Goal: Task Accomplishment & Management: Use online tool/utility

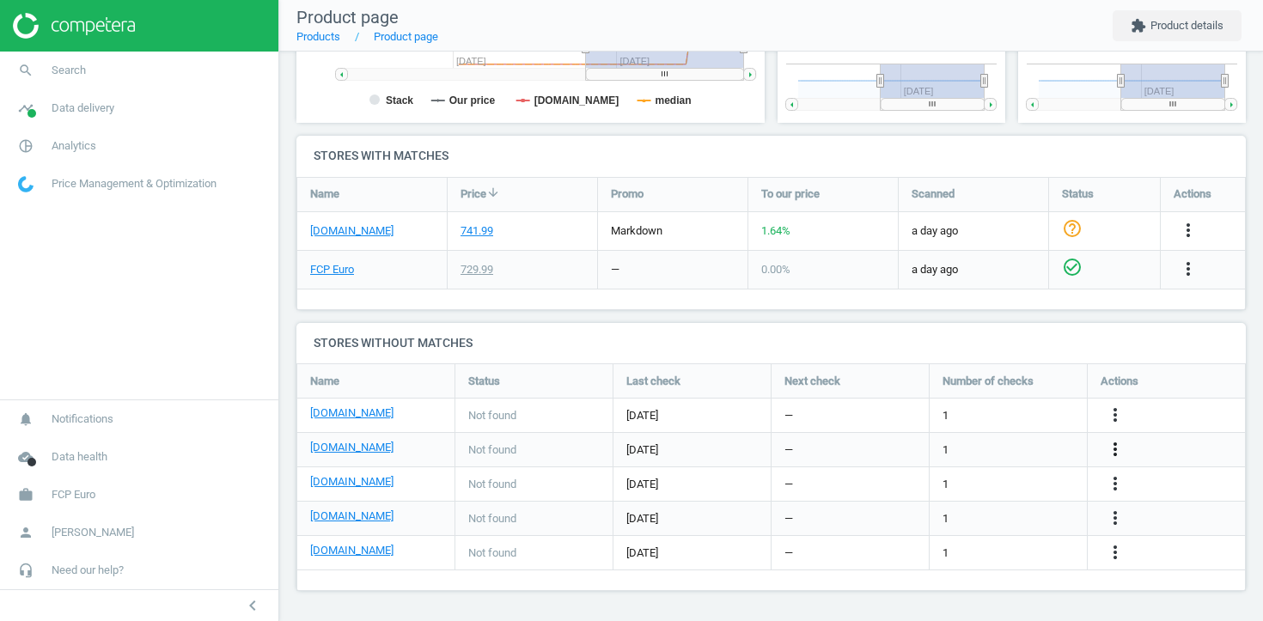
click at [1118, 452] on icon "more_vert" at bounding box center [1115, 449] width 21 height 21
click at [991, 452] on link "Edit URL/product option" at bounding box center [980, 449] width 235 height 27
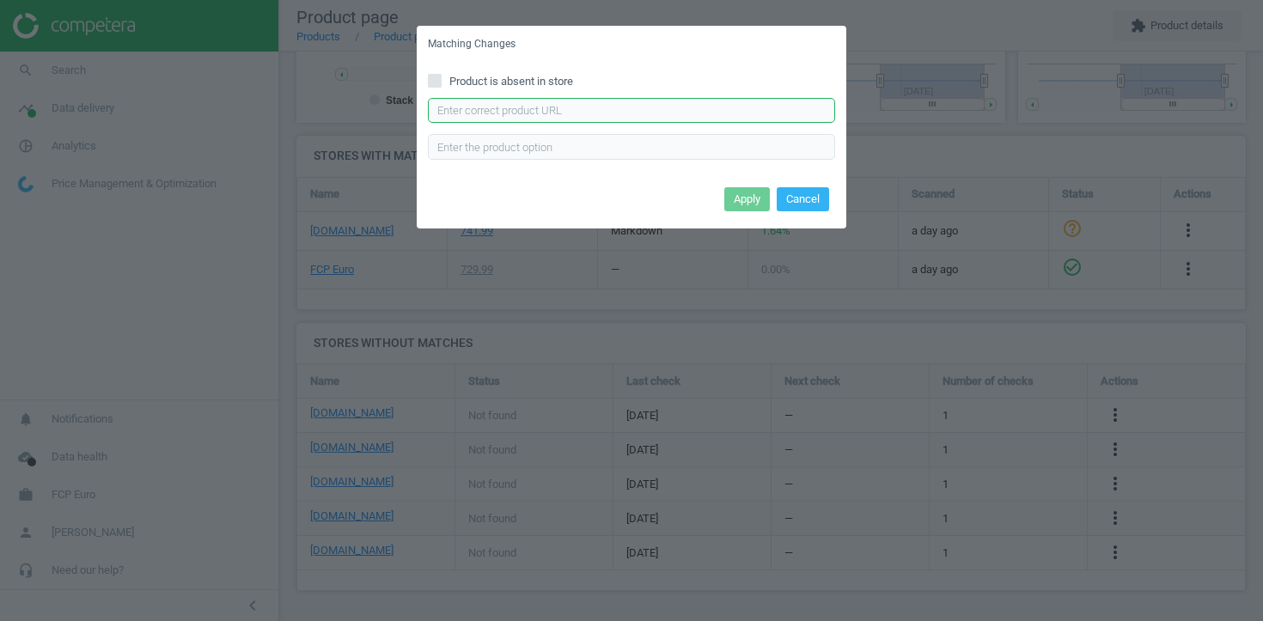
click at [673, 108] on input "text" at bounding box center [631, 111] width 407 height 26
paste input "https://www.ecstuning.com/b-vitesco-technologies-parts/fuel-pump-high-pressure/…"
type input "https://www.ecstuning.com/b-vitesco-technologies-parts/fuel-pump-high-pressure/…"
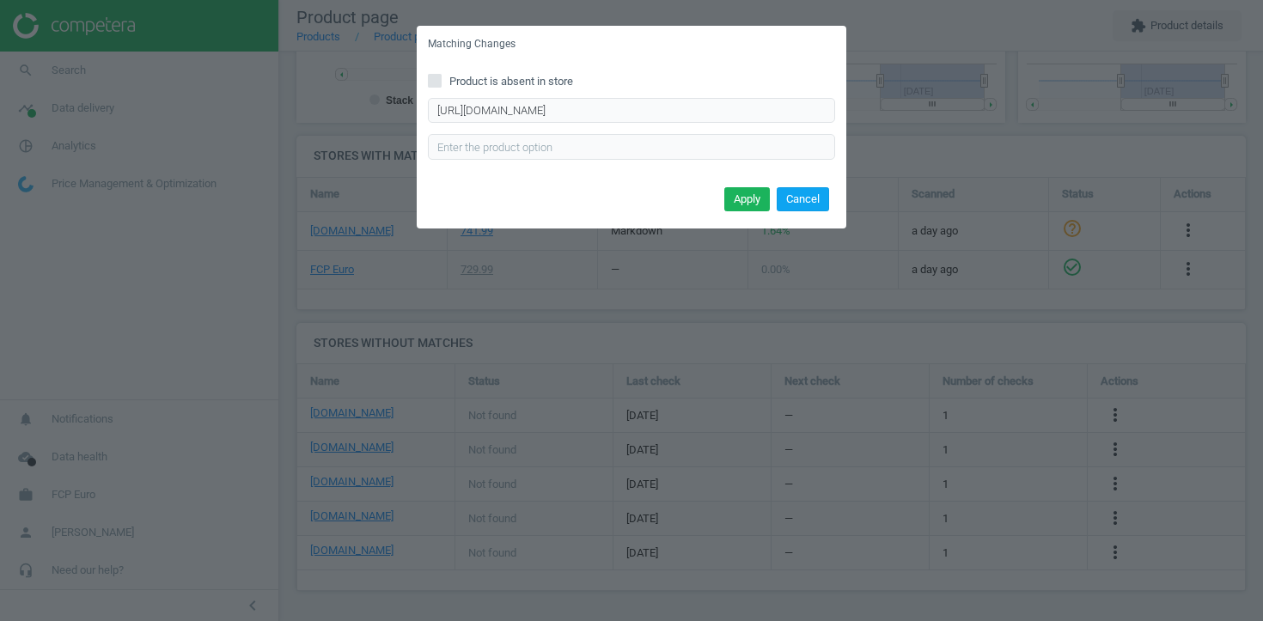
scroll to position [0, 0]
click at [787, 209] on button "Cancel" at bounding box center [803, 199] width 52 height 24
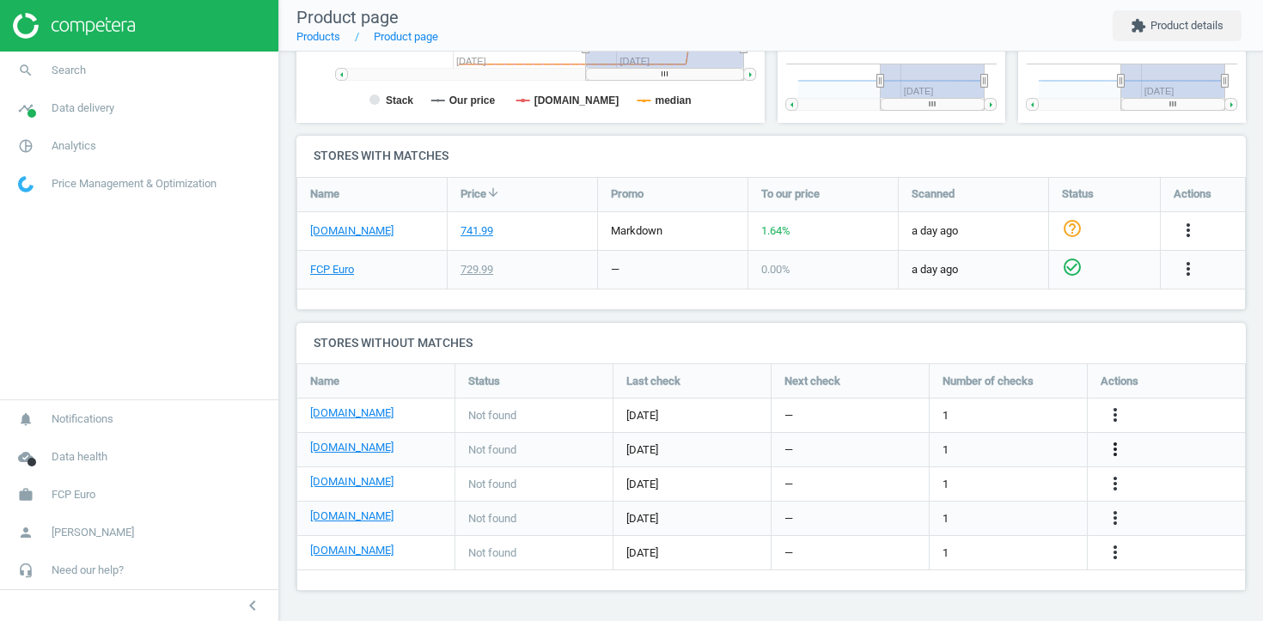
click at [1114, 443] on icon "more_vert" at bounding box center [1115, 449] width 21 height 21
click at [950, 450] on link "Edit URL/product option" at bounding box center [980, 449] width 235 height 27
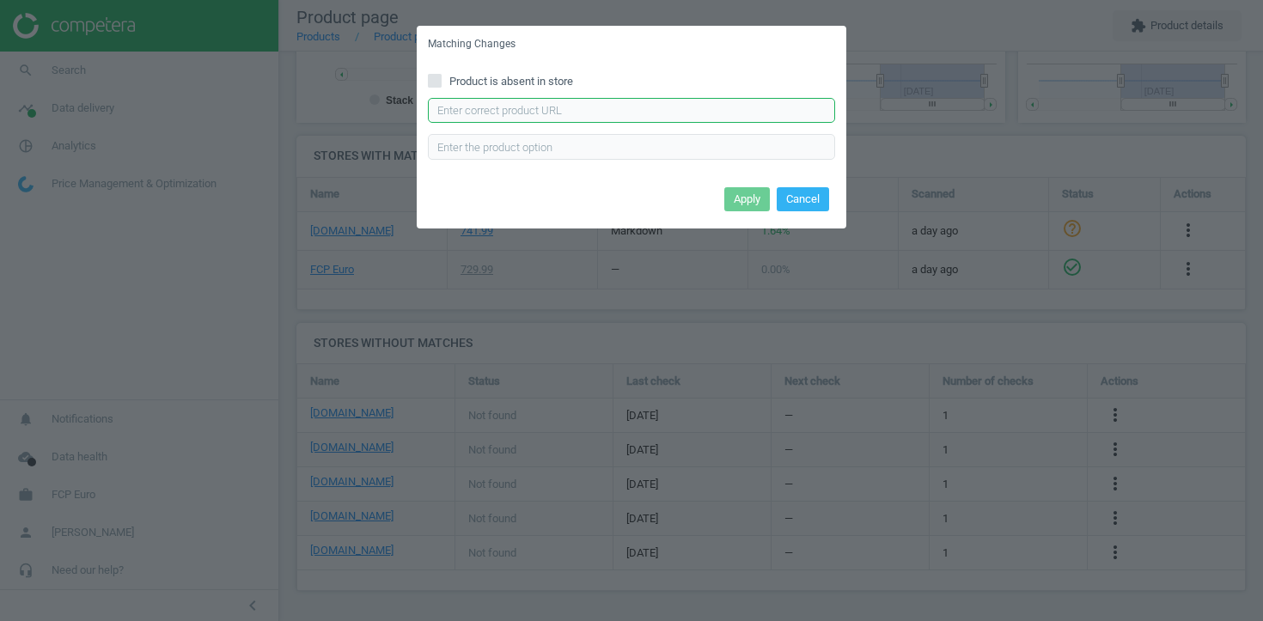
click at [708, 111] on input "text" at bounding box center [631, 111] width 407 height 26
paste input "https://www.ecstuning.com/b-vitesco-technologies-parts/fuel-pump-high-pressure/…"
type input "https://www.ecstuning.com/b-vitesco-technologies-parts/fuel-pump-high-pressure/…"
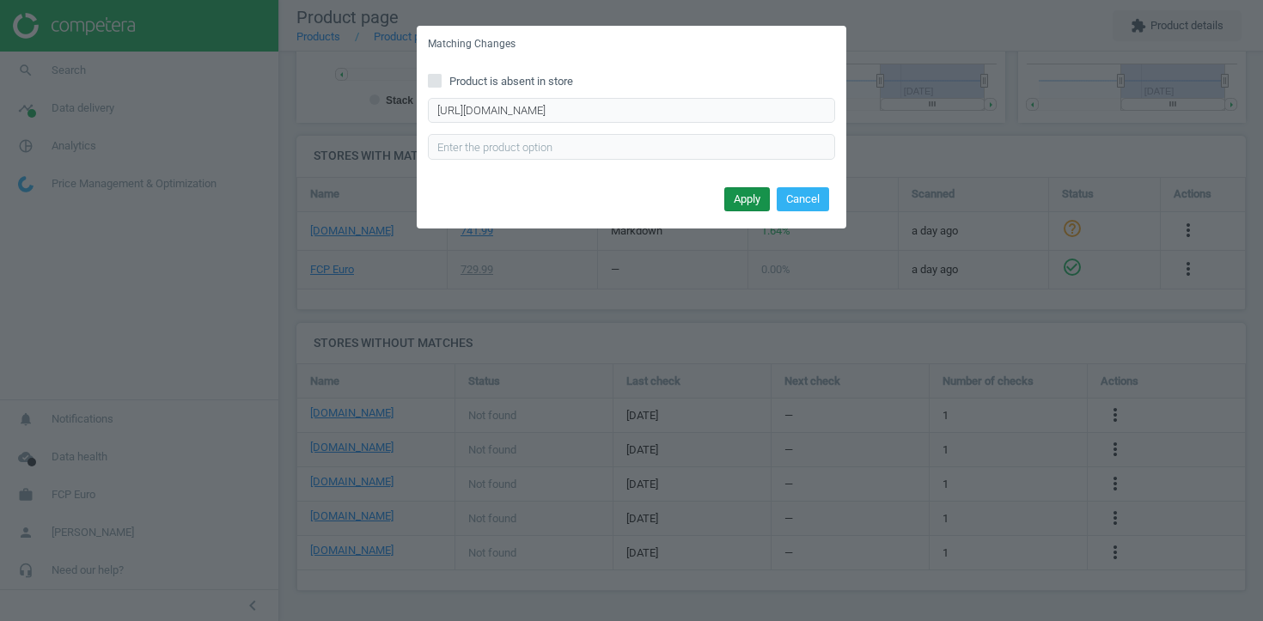
scroll to position [0, 0]
click at [729, 205] on button "Apply" at bounding box center [747, 199] width 46 height 24
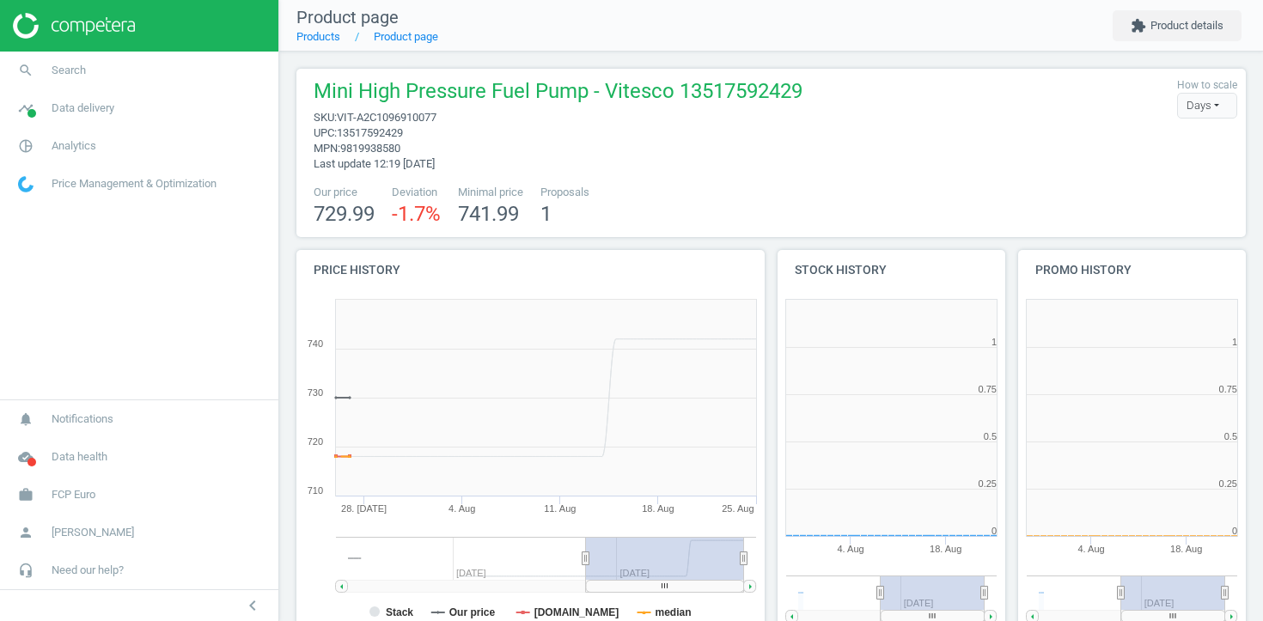
scroll to position [345, 229]
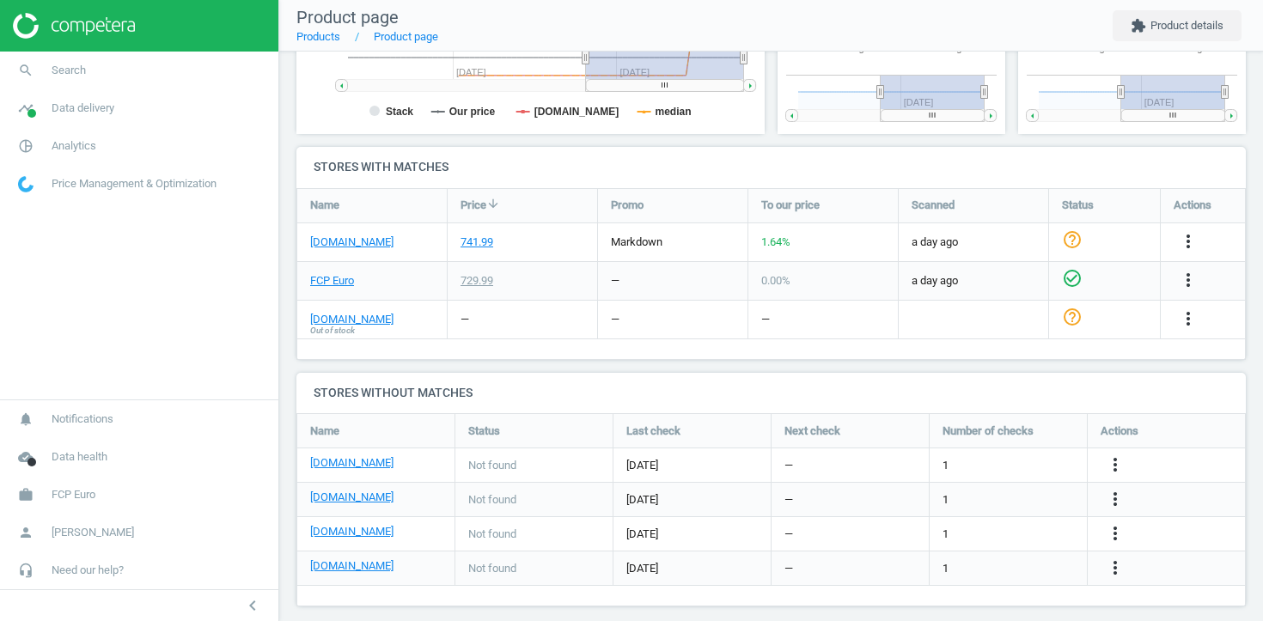
scroll to position [516, 0]
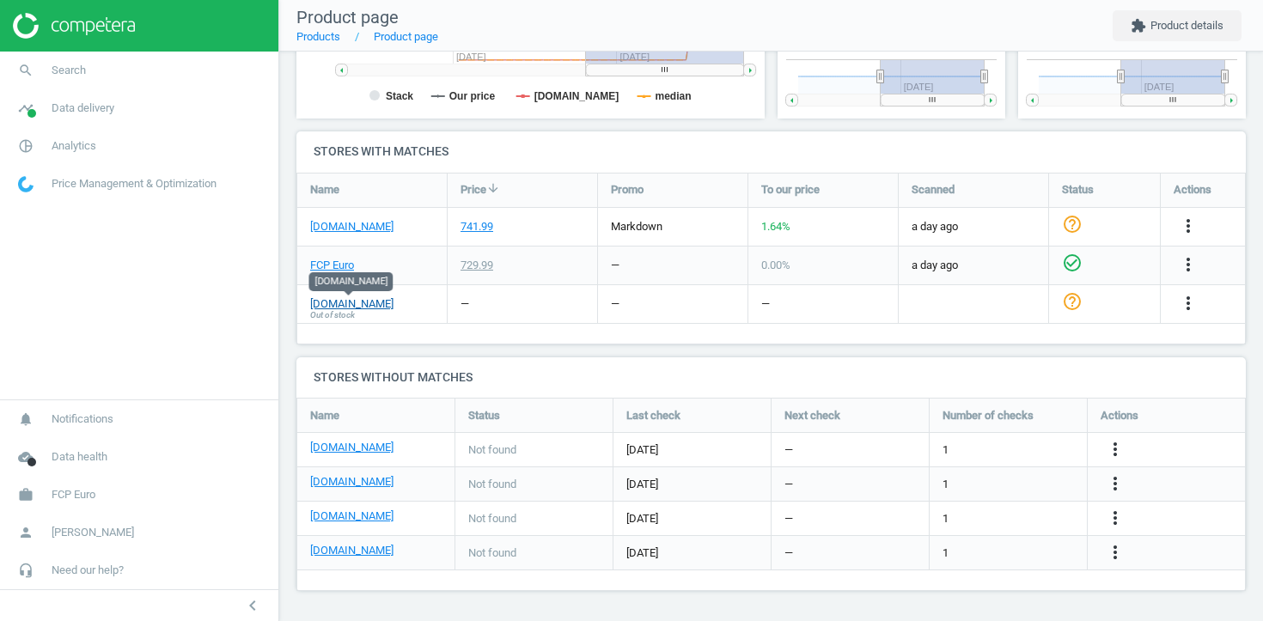
click at [375, 303] on link "[DOMAIN_NAME]" at bounding box center [351, 303] width 83 height 15
click at [120, 106] on link "timeline Data delivery" at bounding box center [139, 108] width 278 height 38
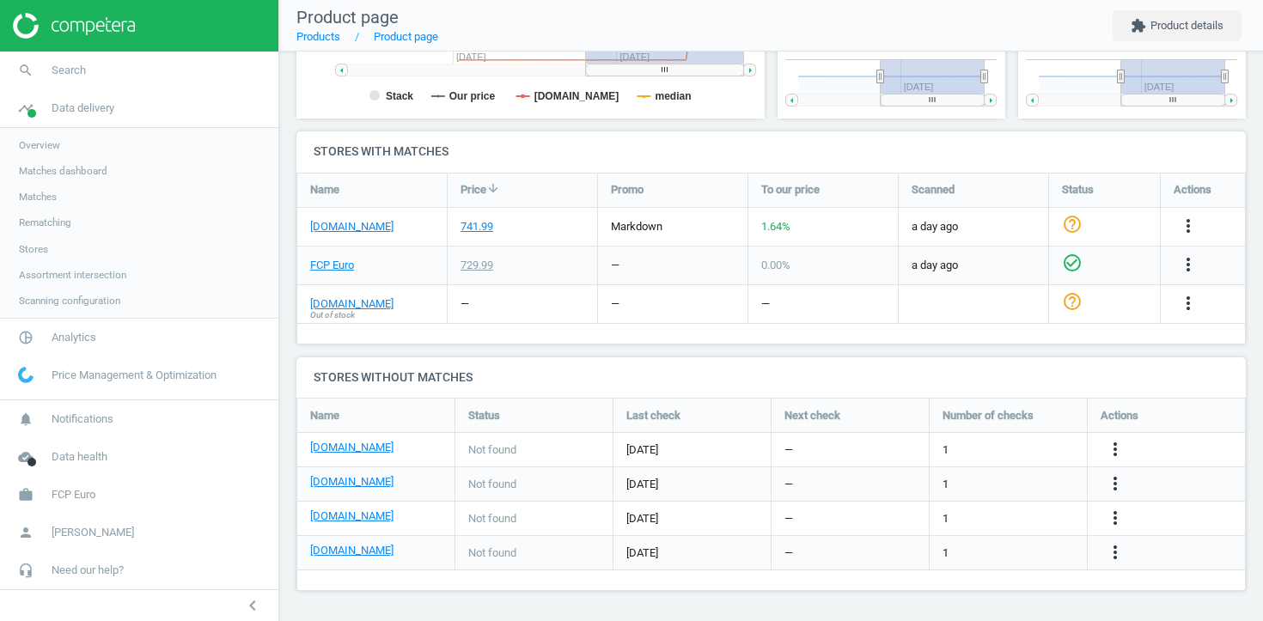
click at [37, 250] on span "Stores" at bounding box center [33, 249] width 29 height 14
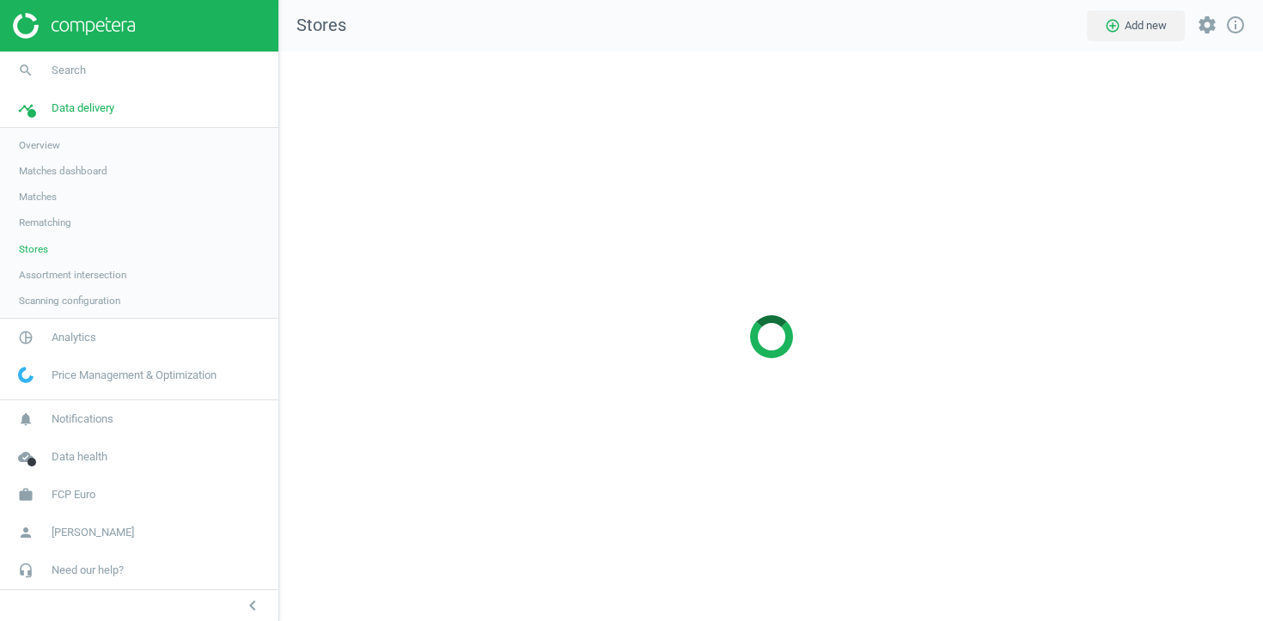
scroll to position [570, 985]
click at [46, 170] on span "Matches dashboard" at bounding box center [63, 171] width 88 height 14
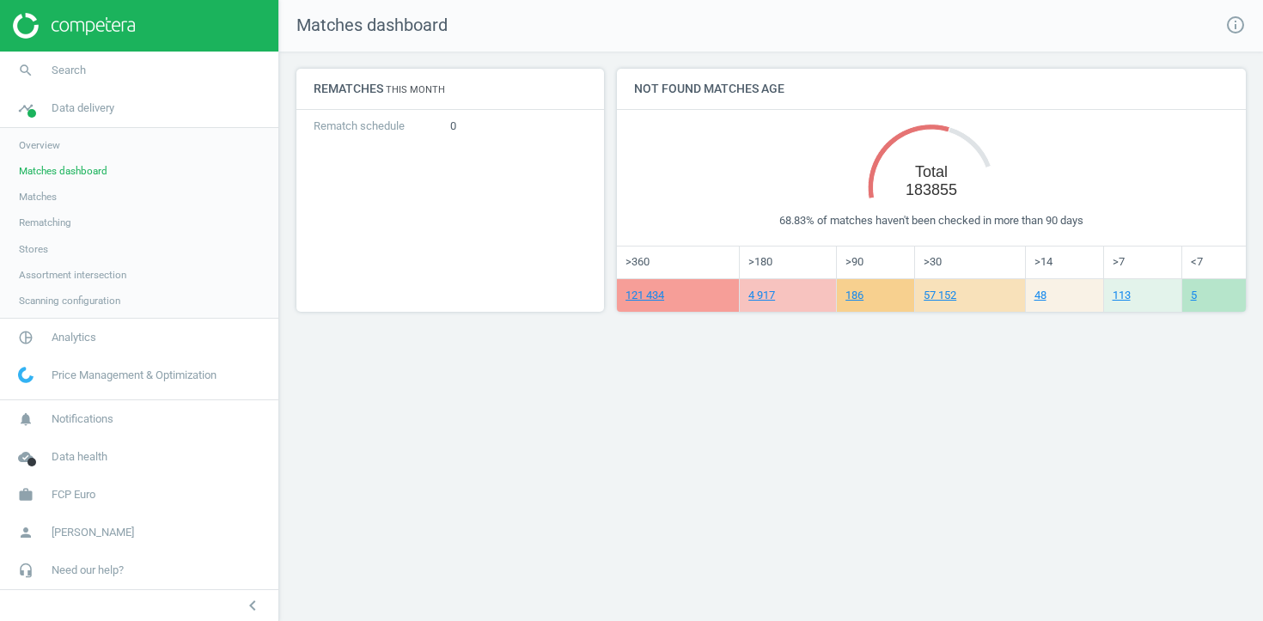
click at [46, 198] on span "Matches" at bounding box center [38, 197] width 38 height 14
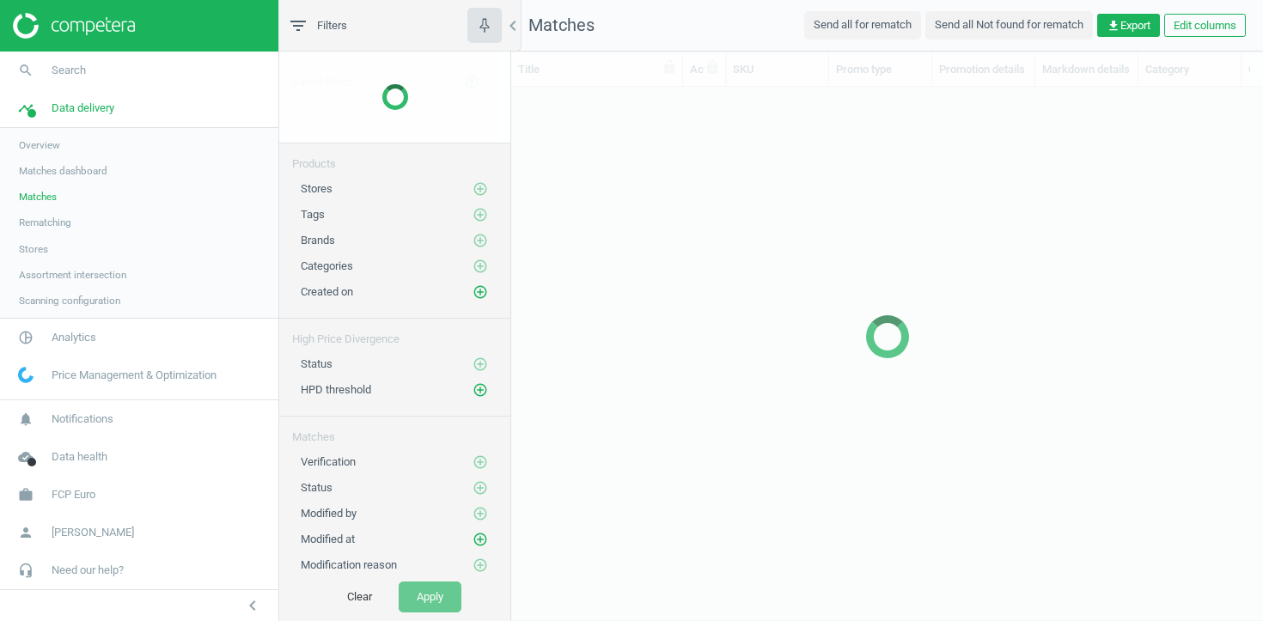
scroll to position [533, 752]
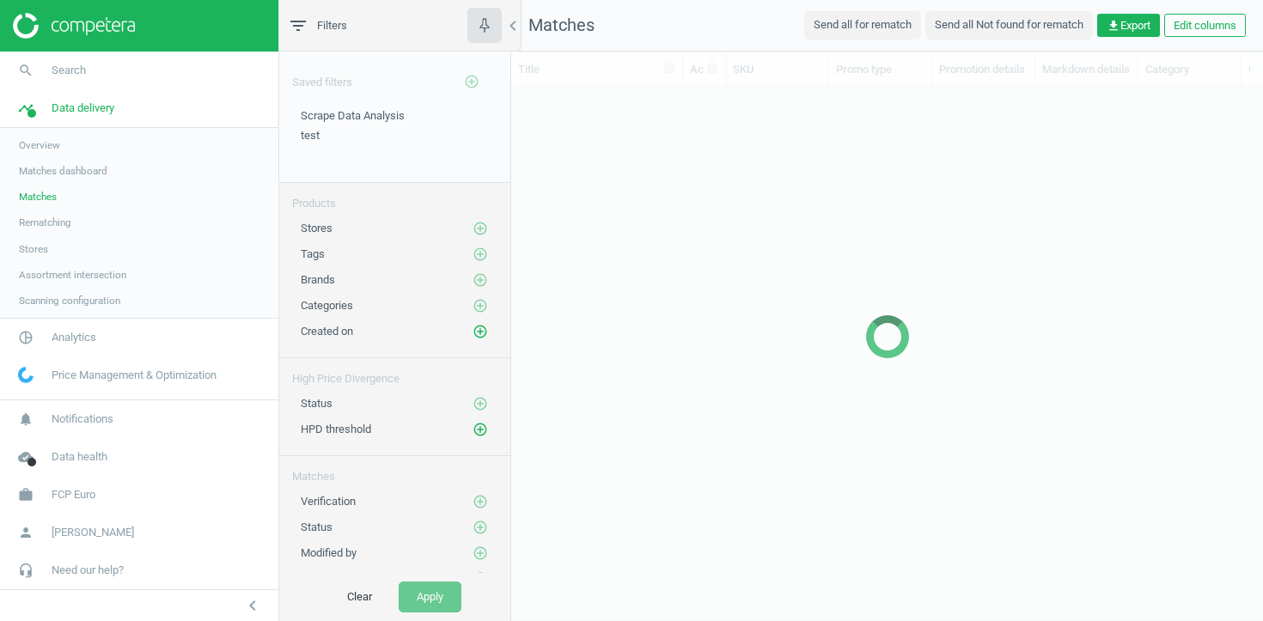
click at [41, 147] on span "Overview" at bounding box center [39, 145] width 41 height 14
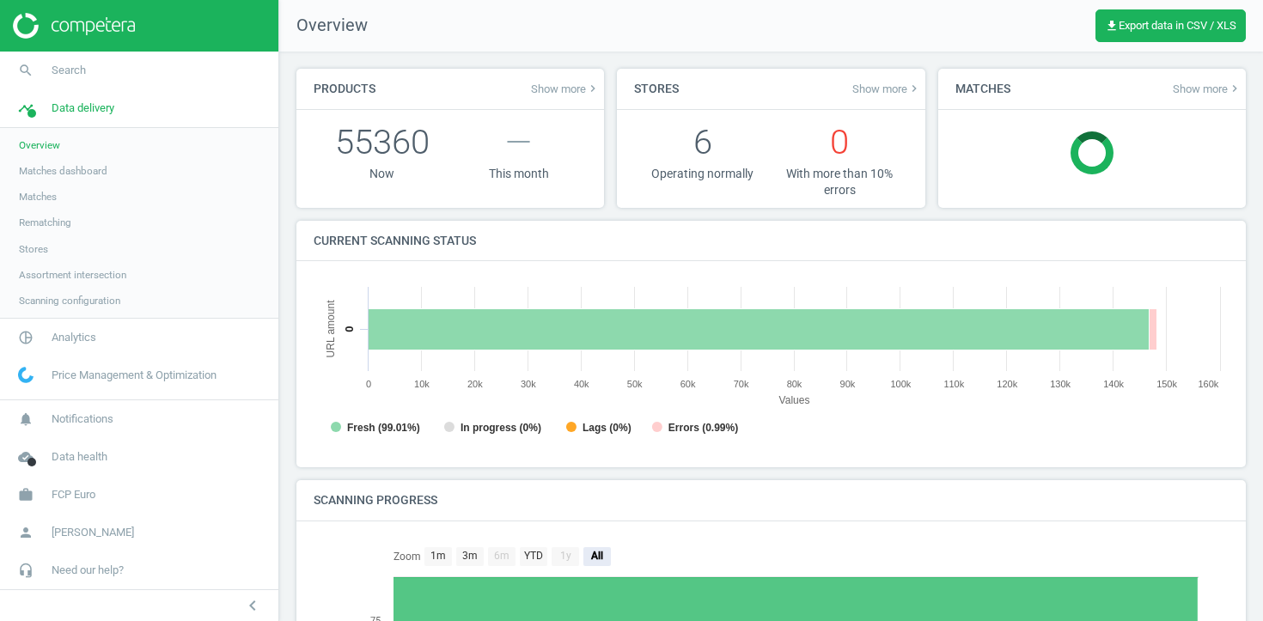
scroll to position [308, 0]
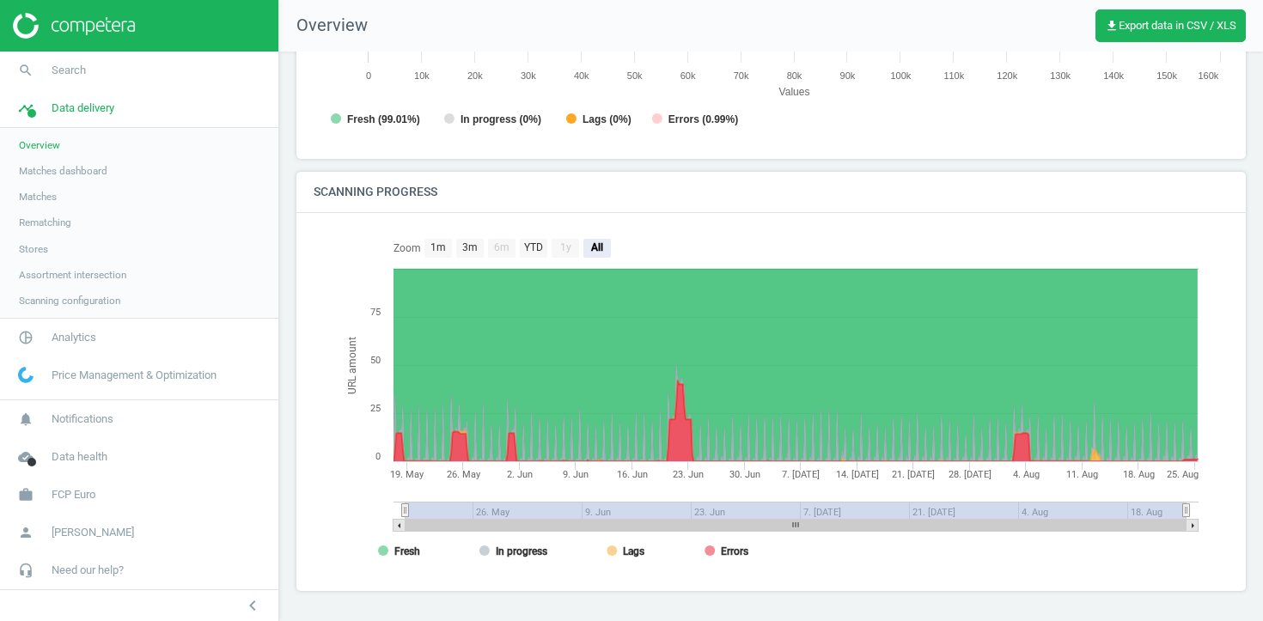
click at [45, 249] on span "Stores" at bounding box center [33, 249] width 29 height 14
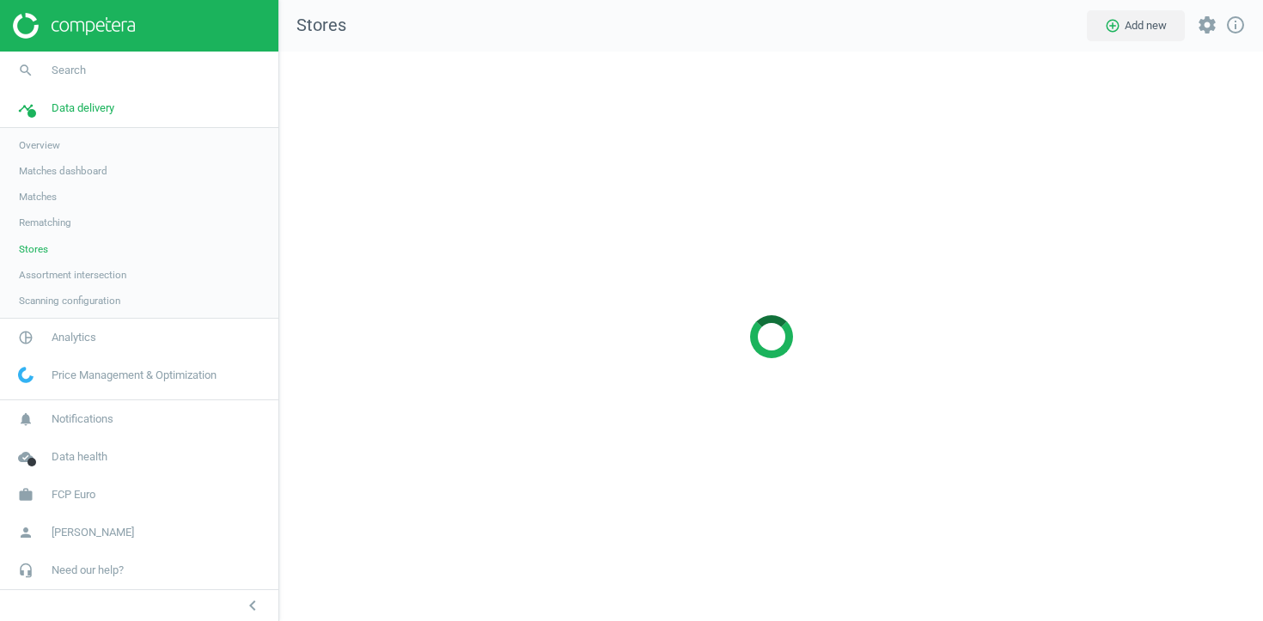
scroll to position [570, 985]
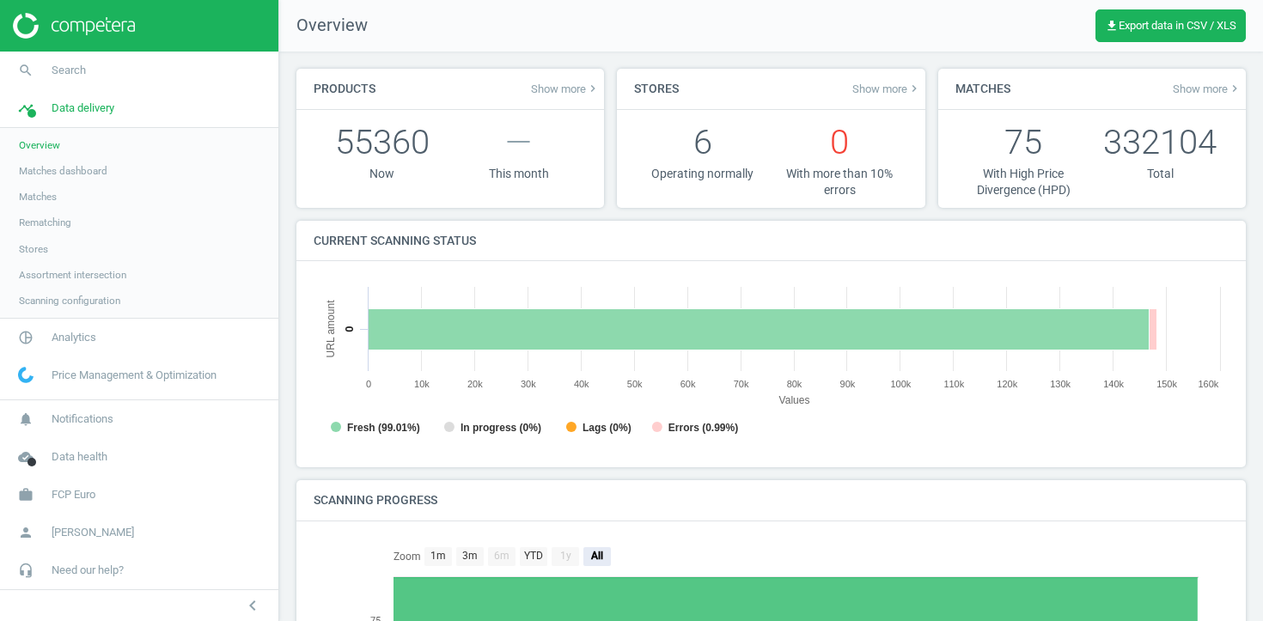
scroll to position [345, 916]
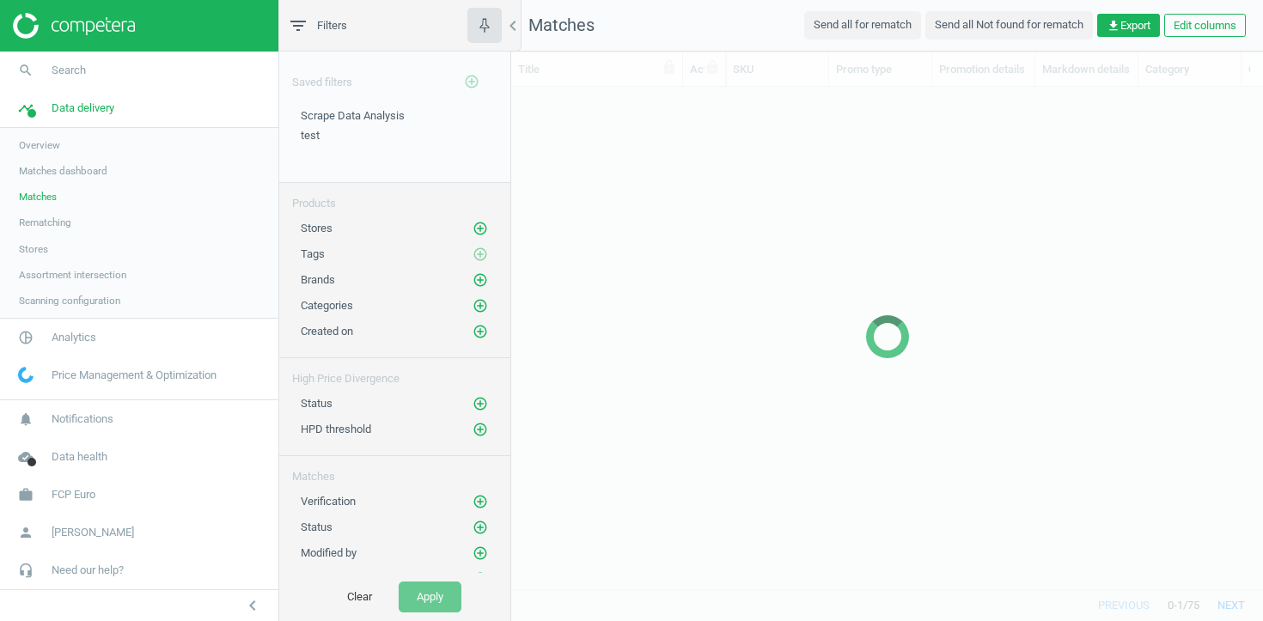
scroll to position [502, 752]
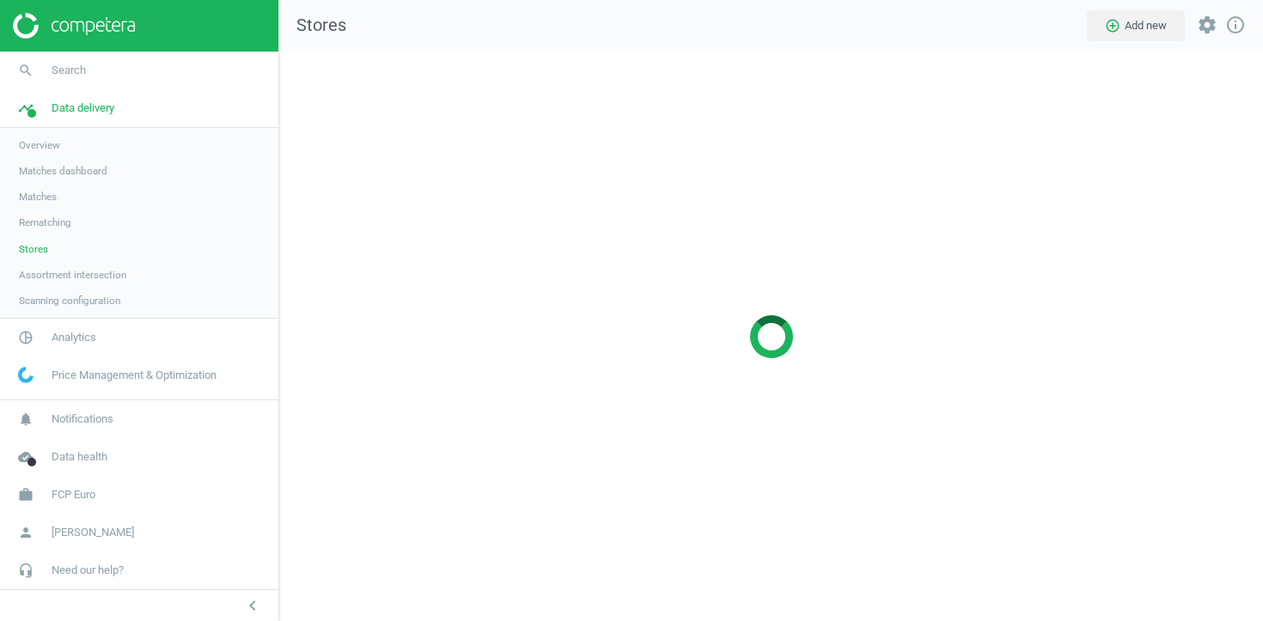
scroll to position [570, 985]
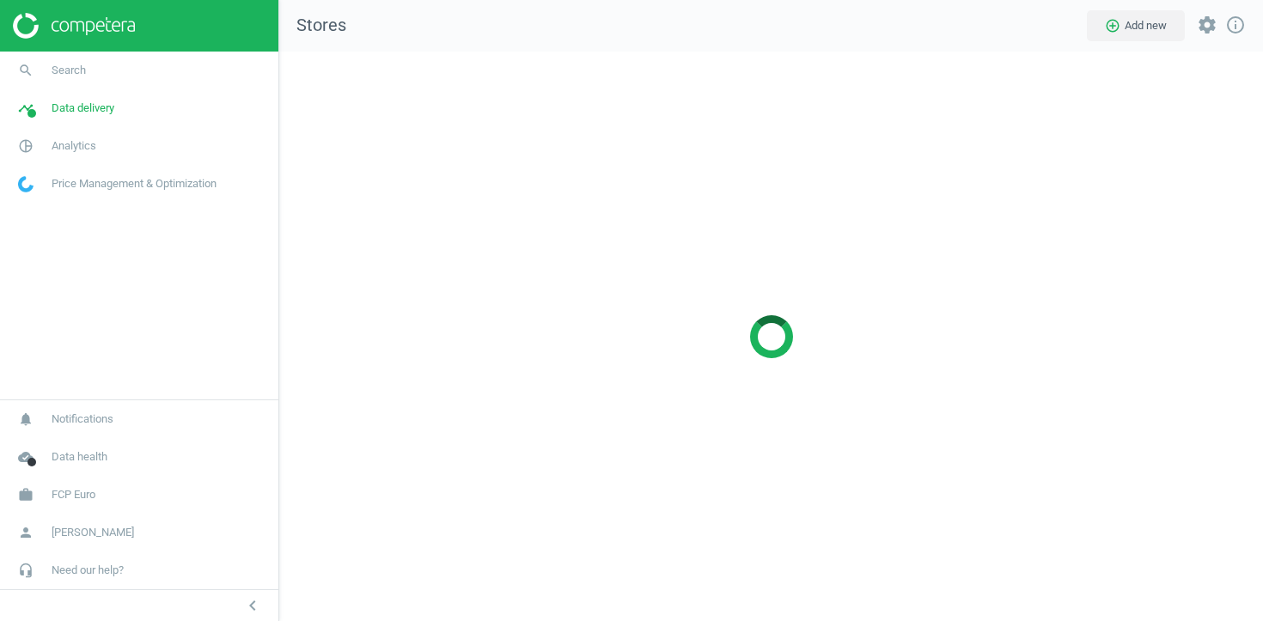
scroll to position [570, 985]
